Goal: Information Seeking & Learning: Learn about a topic

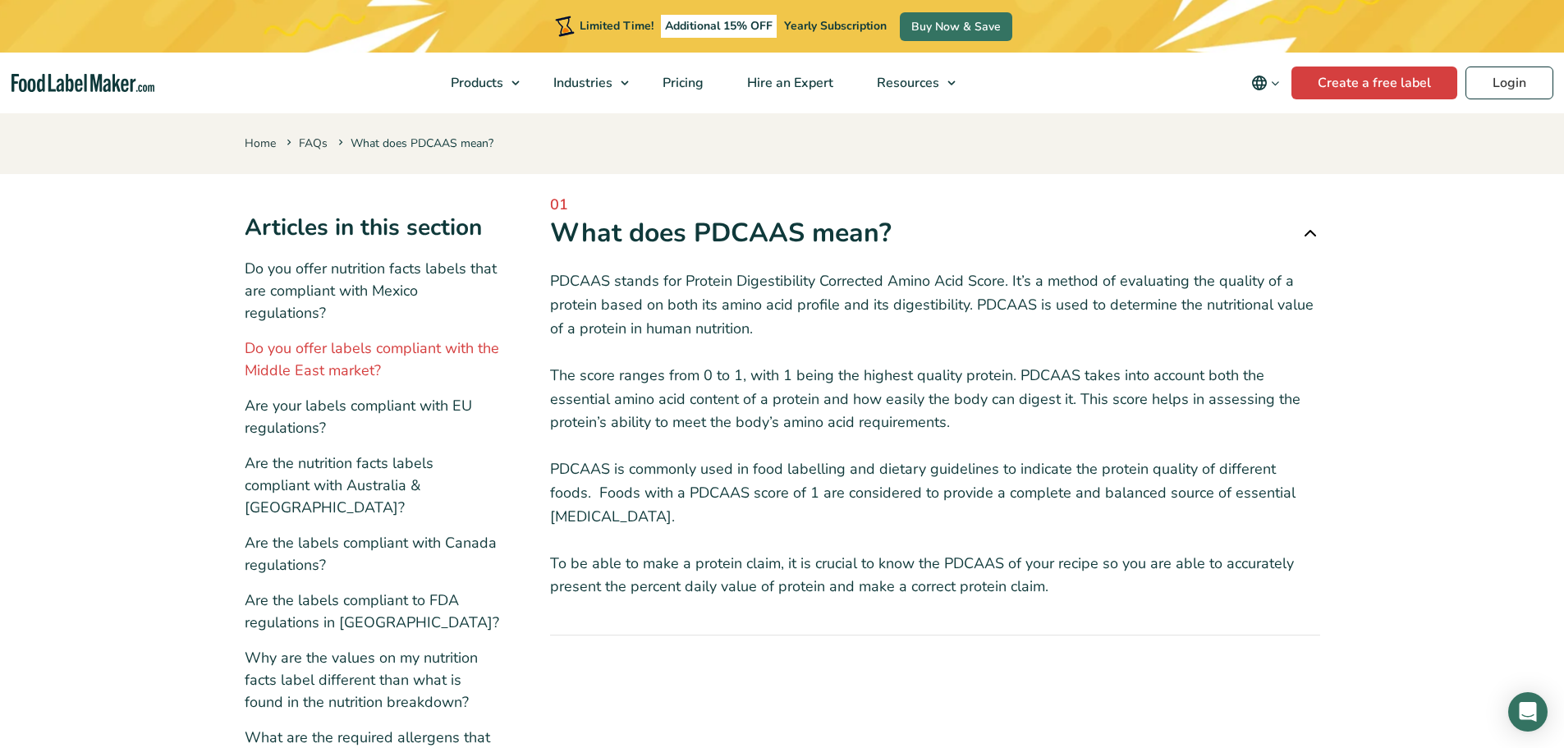
click at [357, 361] on link "Do you offer labels compliant with the Middle East market?" at bounding box center [372, 359] width 255 height 42
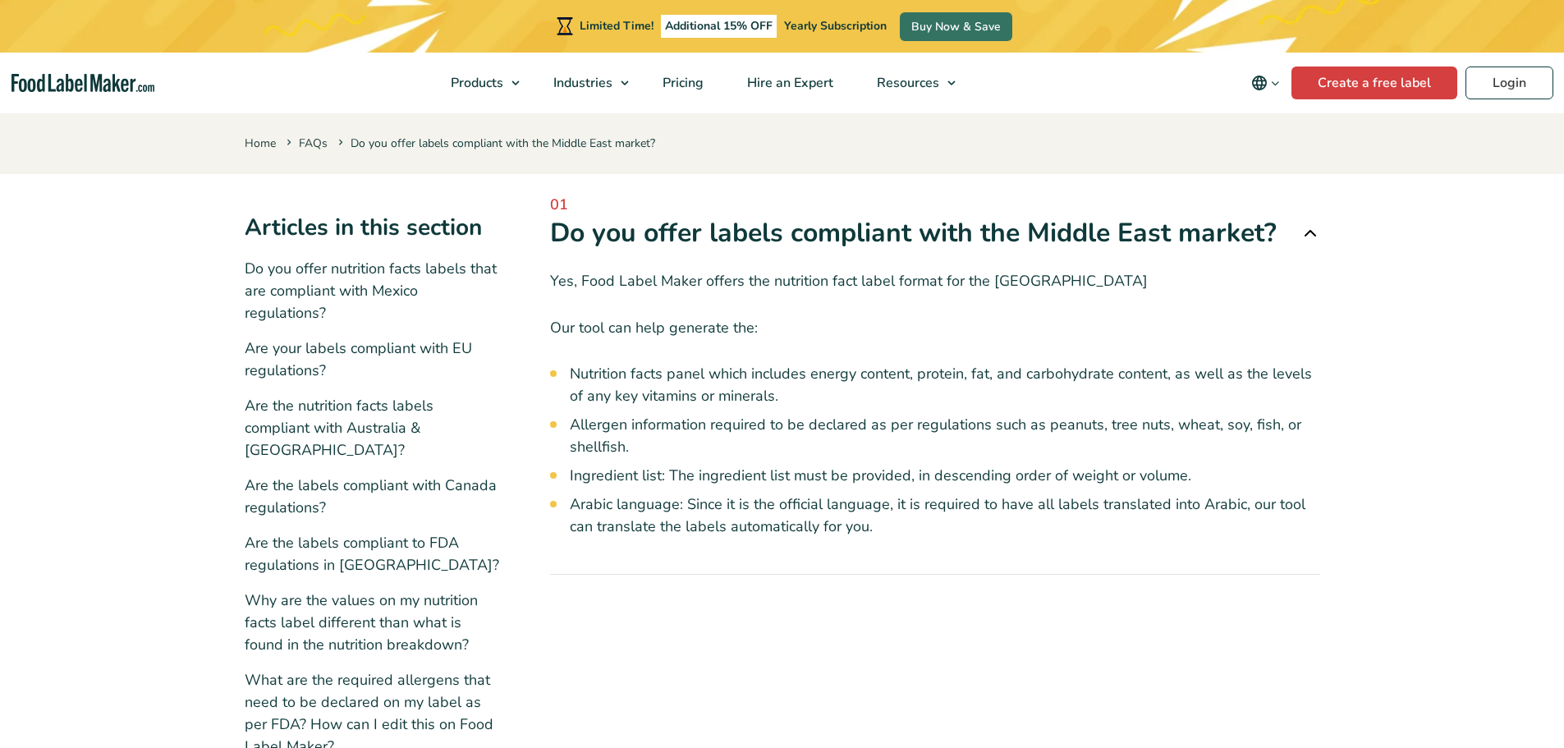
click at [294, 288] on link "Do you offer nutrition facts labels that are compliant with Mexico regulations?" at bounding box center [371, 291] width 252 height 64
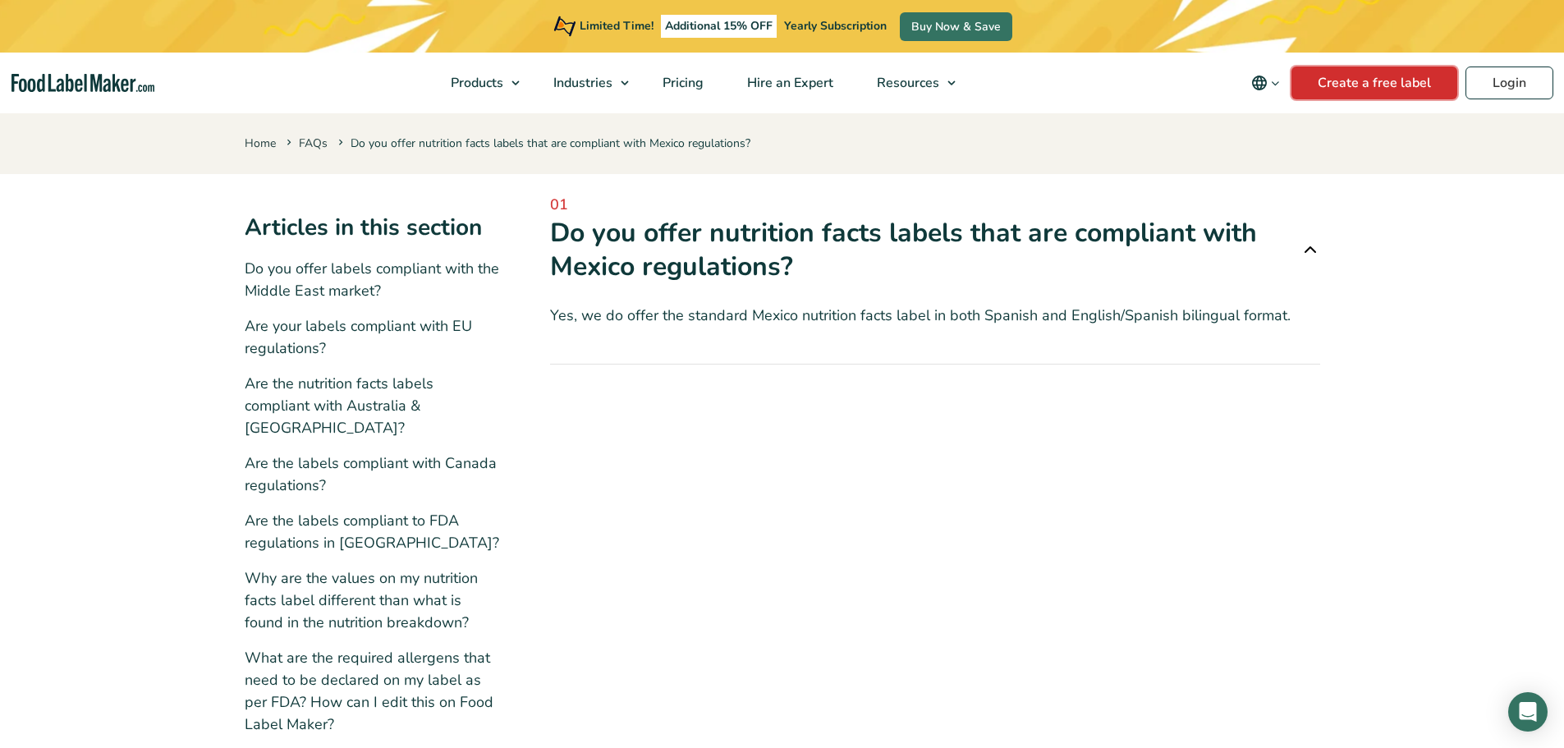
click at [1359, 84] on link "Create a free label" at bounding box center [1375, 83] width 166 height 33
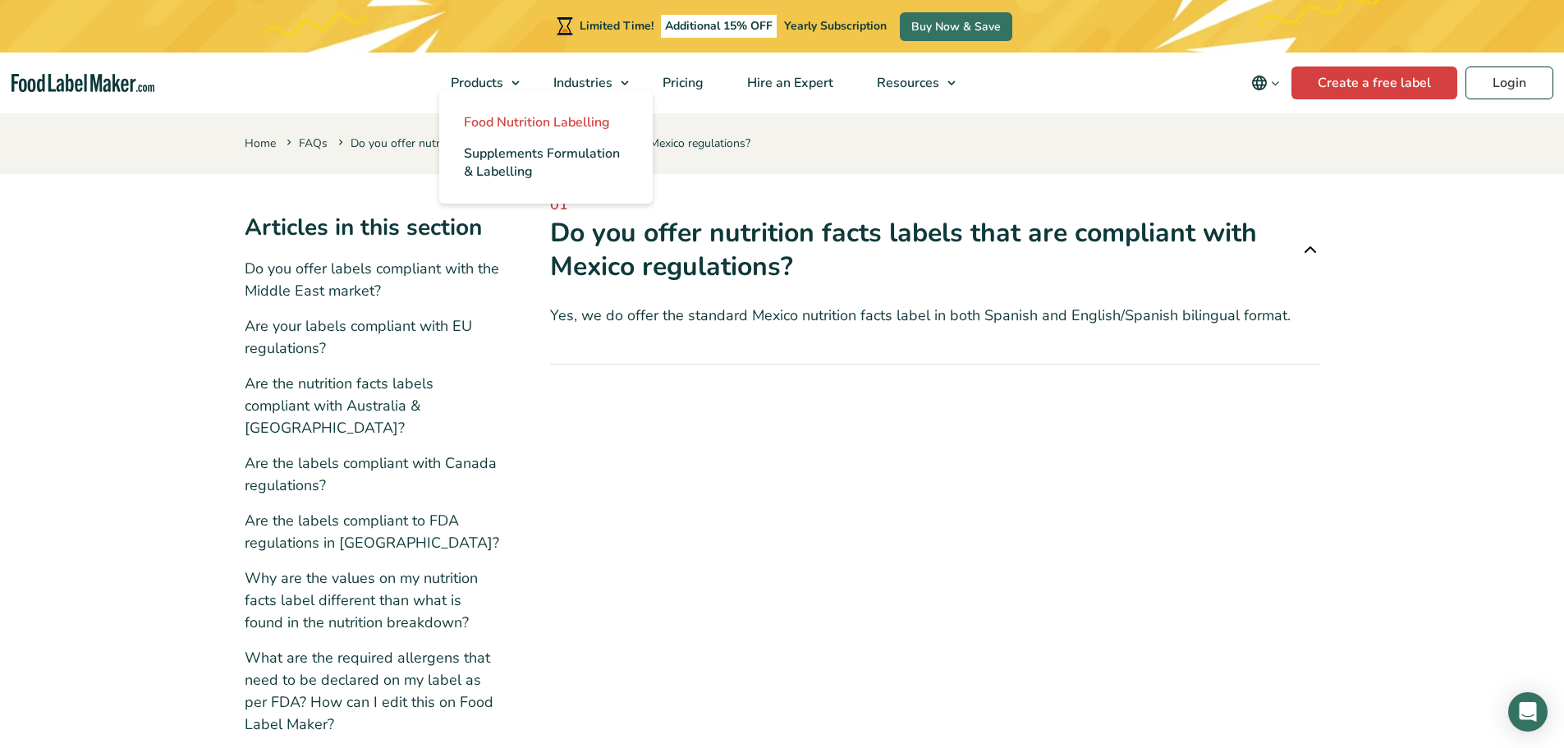
click at [514, 117] on span "Food Nutrition Labelling" at bounding box center [537, 122] width 146 height 18
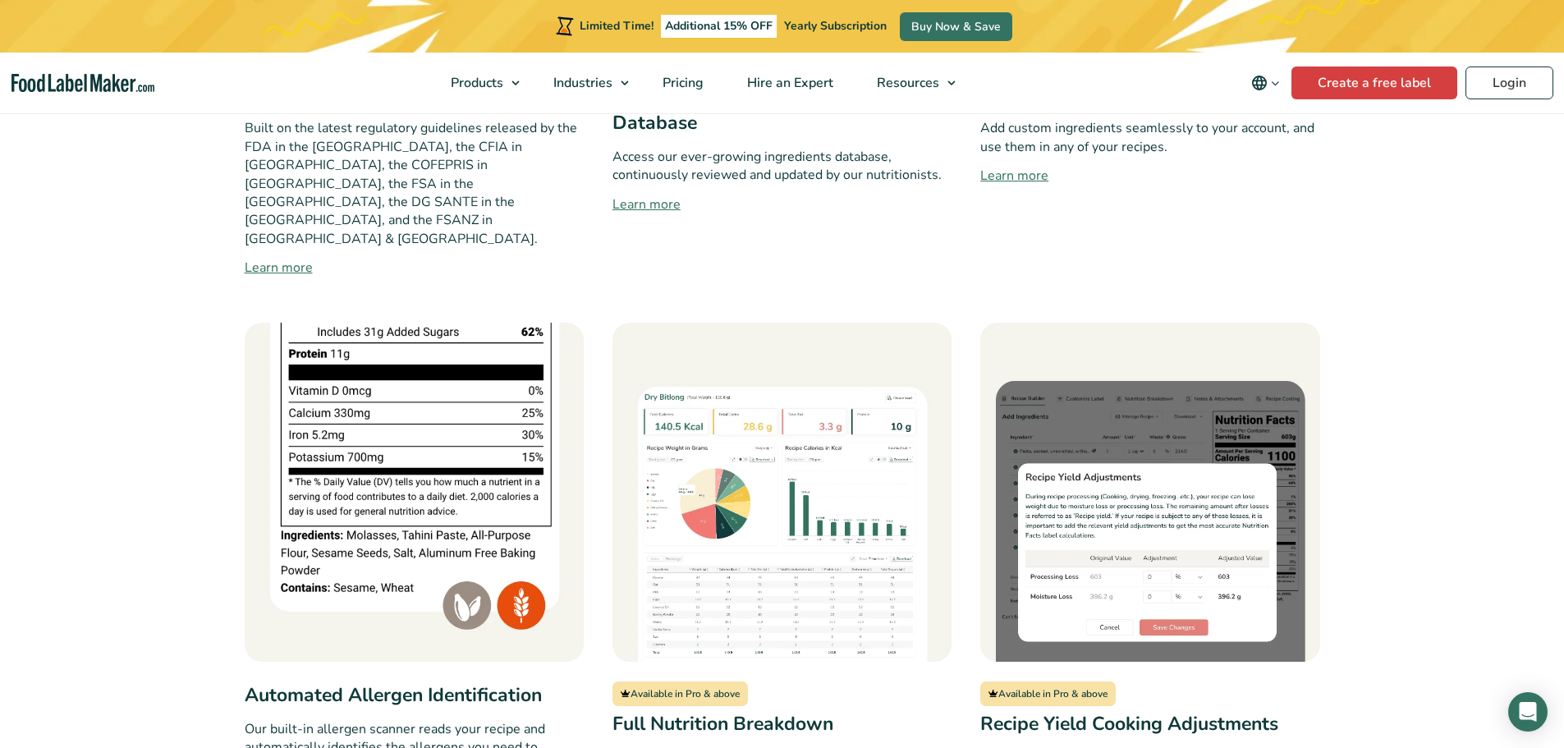
scroll to position [1150, 0]
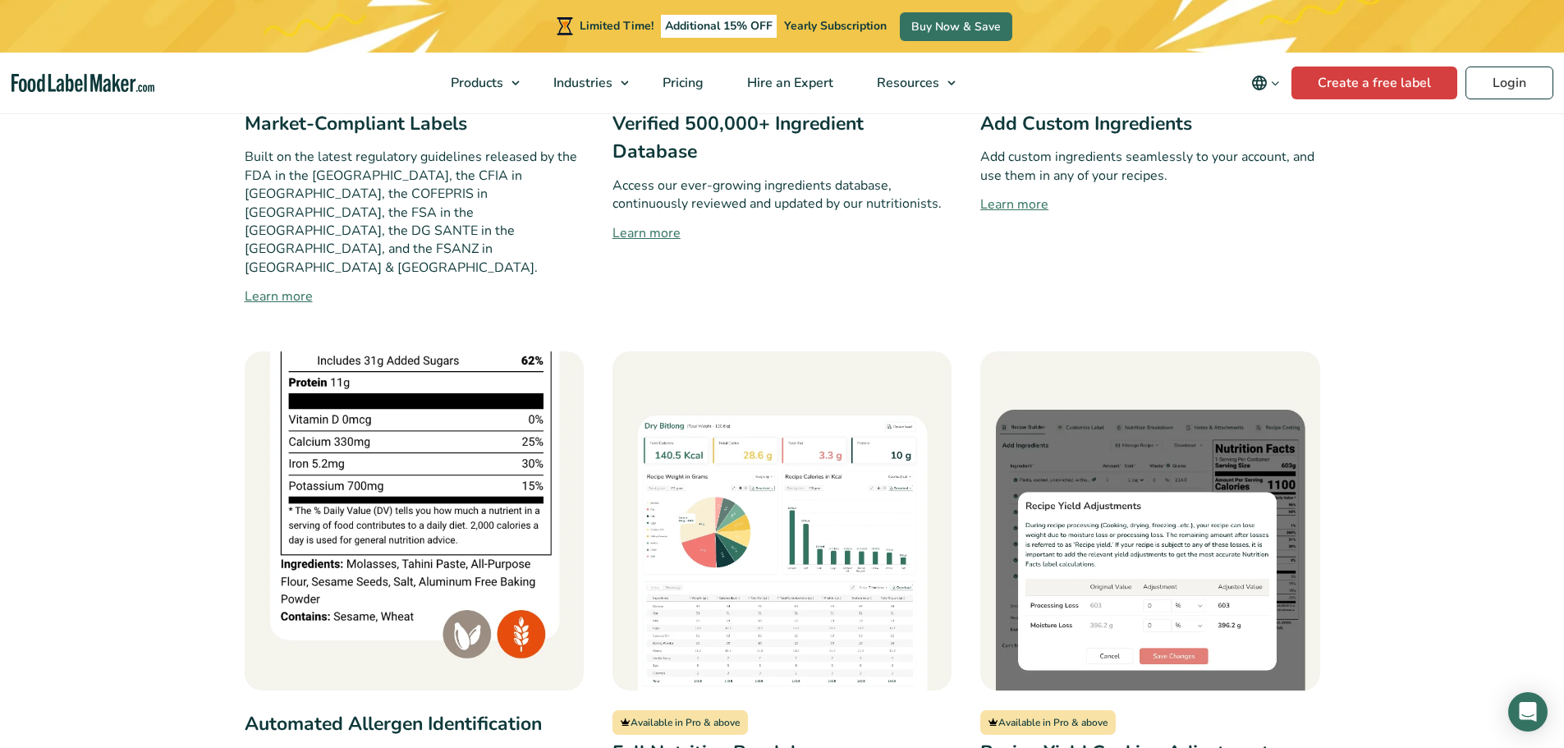
click at [907, 239] on link "Learn more" at bounding box center [782, 233] width 339 height 20
click at [1423, 370] on section "Key Features Regulatory Compliant Nutrition Analysis Easy & Flexible Label Cust…" at bounding box center [782, 521] width 1564 height 1941
click at [1461, 331] on section "Key Features Regulatory Compliant Nutrition Analysis Easy & Flexible Label Cust…" at bounding box center [782, 521] width 1564 height 1941
